Goal: Find specific fact: Find contact information

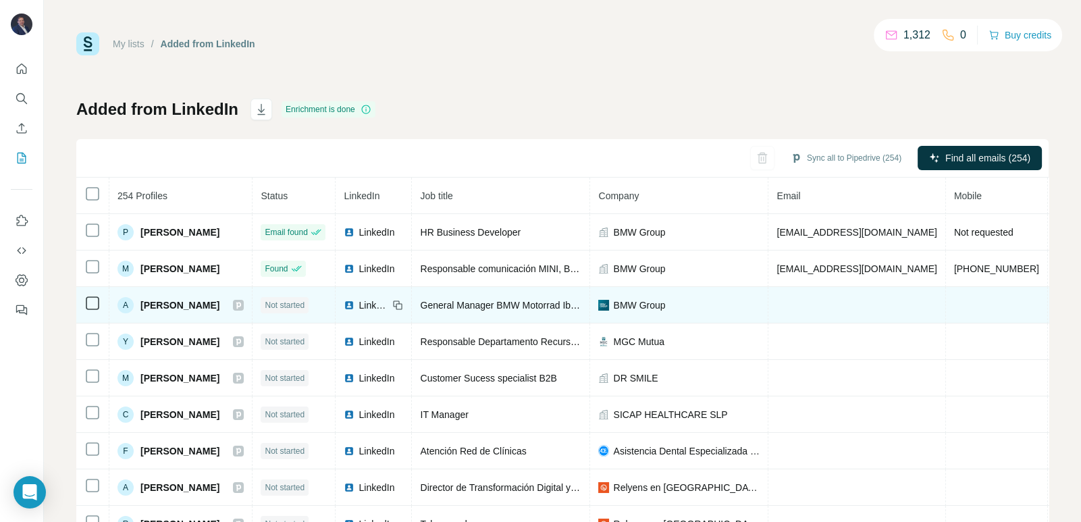
click at [885, 308] on td at bounding box center [857, 305] width 177 height 36
click at [890, 305] on td at bounding box center [857, 305] width 177 height 36
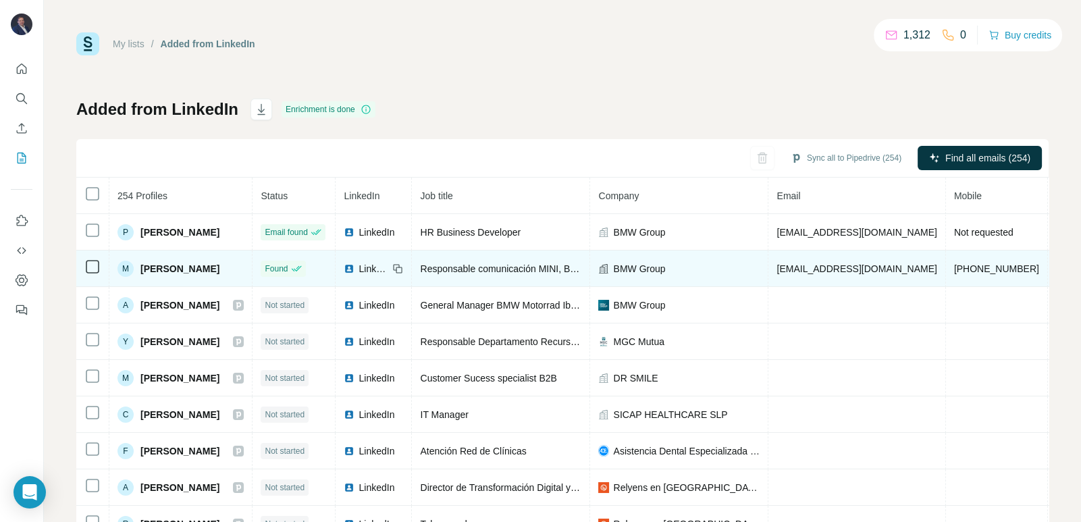
click at [937, 269] on span "[EMAIL_ADDRESS][DOMAIN_NAME]" at bounding box center [857, 268] width 160 height 11
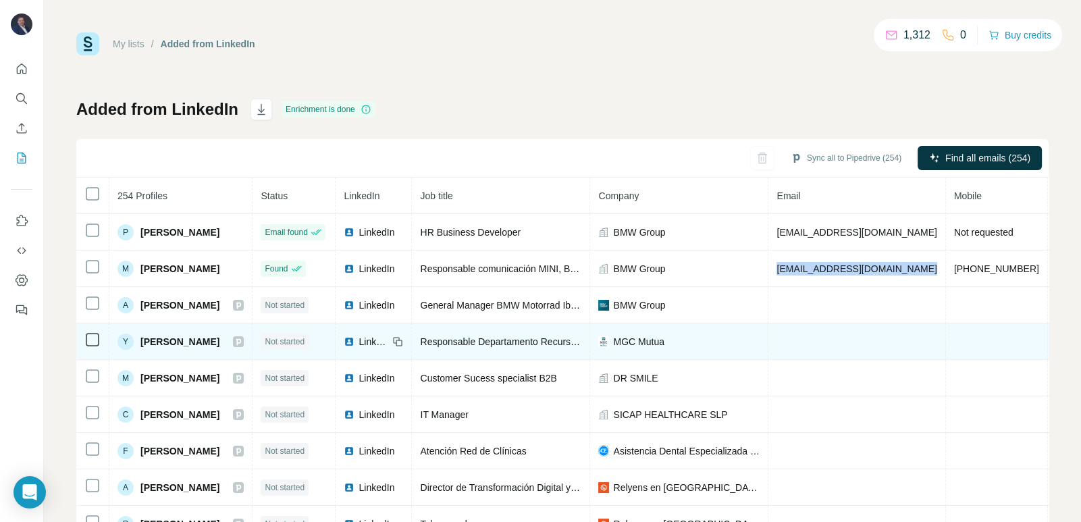
copy span "[EMAIL_ADDRESS][DOMAIN_NAME]"
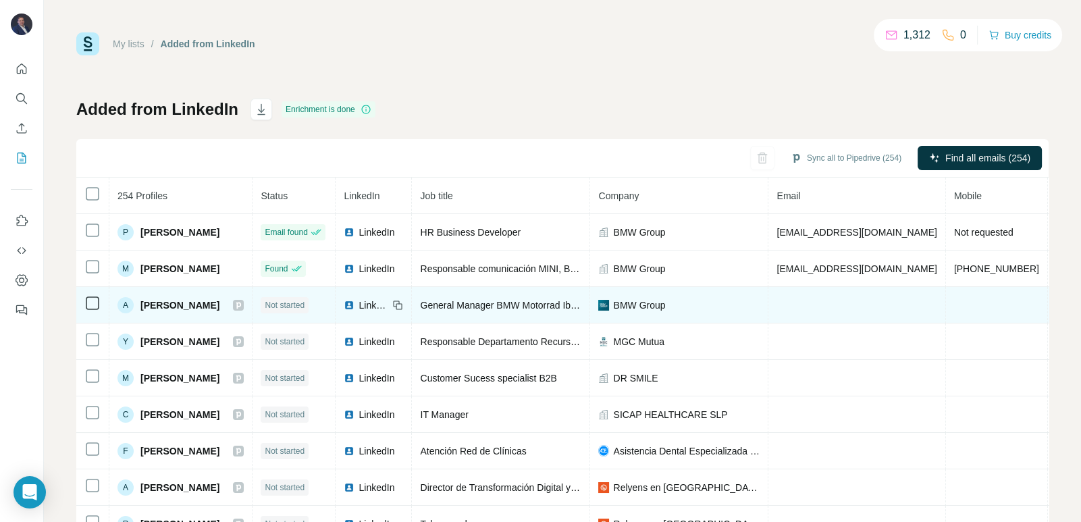
click at [220, 299] on span "[PERSON_NAME]" at bounding box center [179, 306] width 79 height 14
click at [213, 309] on span "[PERSON_NAME]" at bounding box center [179, 306] width 79 height 14
click at [125, 304] on div "A" at bounding box center [126, 305] width 16 height 16
